Goal: Information Seeking & Learning: Find specific fact

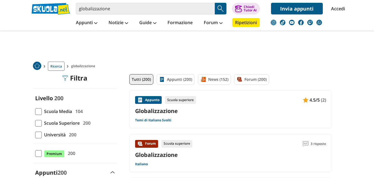
click at [43, 137] on span "Università" at bounding box center [54, 134] width 24 height 7
click at [35, 134] on input "Università 200" at bounding box center [35, 134] width 0 height 0
click at [39, 135] on span at bounding box center [38, 134] width 7 height 7
click at [35, 134] on input "Università 200" at bounding box center [35, 134] width 0 height 0
click at [39, 134] on span at bounding box center [38, 134] width 7 height 7
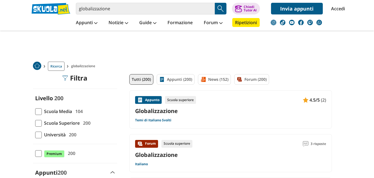
click at [35, 134] on input "Università 200" at bounding box center [35, 134] width 0 height 0
click at [39, 137] on span at bounding box center [38, 134] width 7 height 7
click at [35, 134] on input "Università 200" at bounding box center [35, 134] width 0 height 0
click at [39, 132] on span at bounding box center [38, 134] width 7 height 7
click at [35, 134] on input "Università 200" at bounding box center [35, 134] width 0 height 0
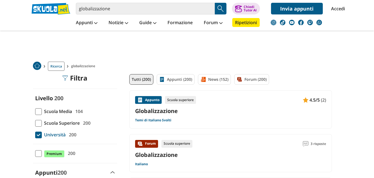
click at [39, 132] on span at bounding box center [38, 134] width 7 height 7
click at [35, 134] on input "Università 200" at bounding box center [35, 134] width 0 height 0
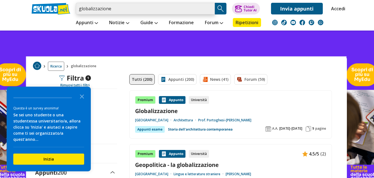
click at [151, 10] on input "globalizzazione" at bounding box center [145, 9] width 139 height 12
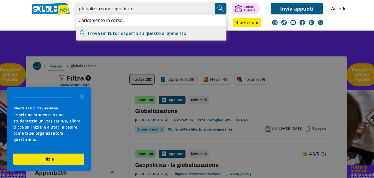
type input "globalizzazione significato"
